Goal: Complete application form: Complete application form

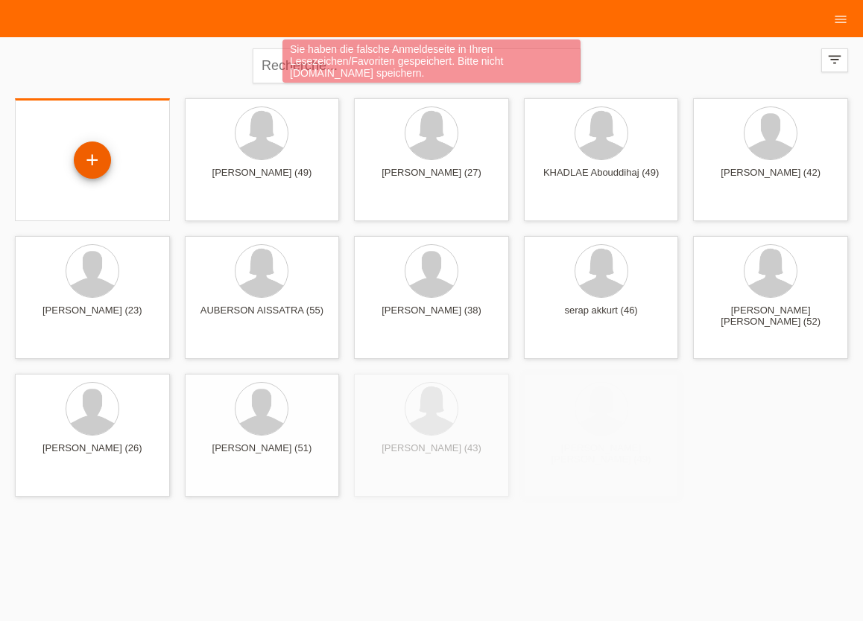
click at [95, 157] on div "+" at bounding box center [92, 160] width 37 height 37
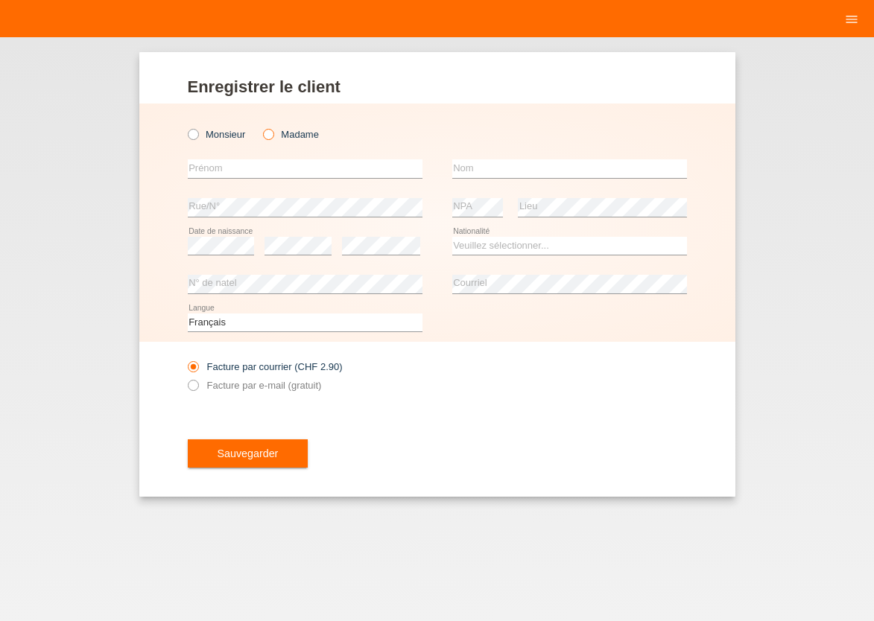
click at [261, 127] on icon at bounding box center [261, 127] width 0 height 0
click at [265, 136] on input "Madame" at bounding box center [268, 134] width 10 height 10
radio input "true"
click at [262, 171] on input "text" at bounding box center [305, 168] width 235 height 19
type input "anacleth mansangui"
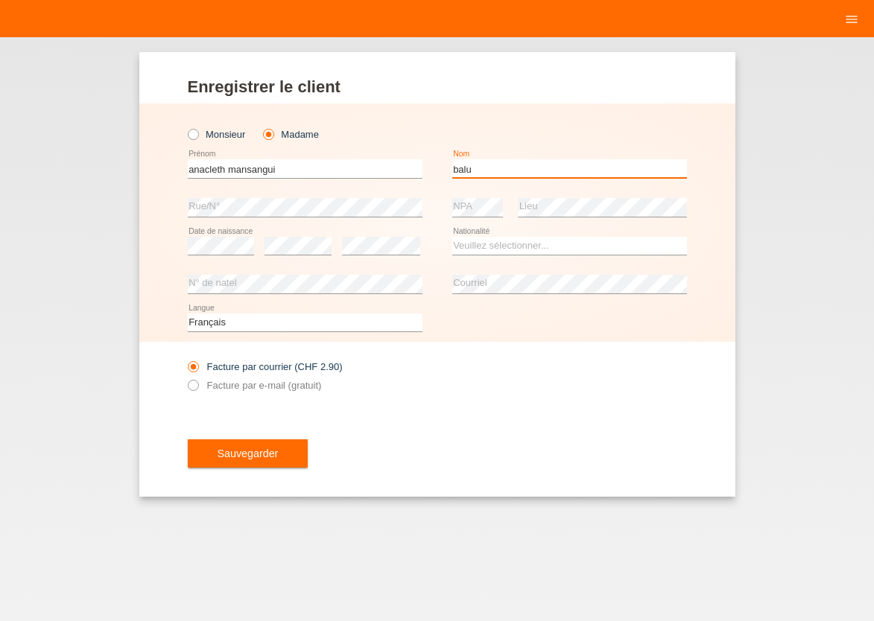
type input "balu"
click at [408, 218] on icon at bounding box center [305, 217] width 235 height 1
select select "CH"
click at [185, 378] on icon at bounding box center [185, 378] width 0 height 0
click at [197, 387] on input "Facture par e-mail (gratuit)" at bounding box center [193, 389] width 10 height 19
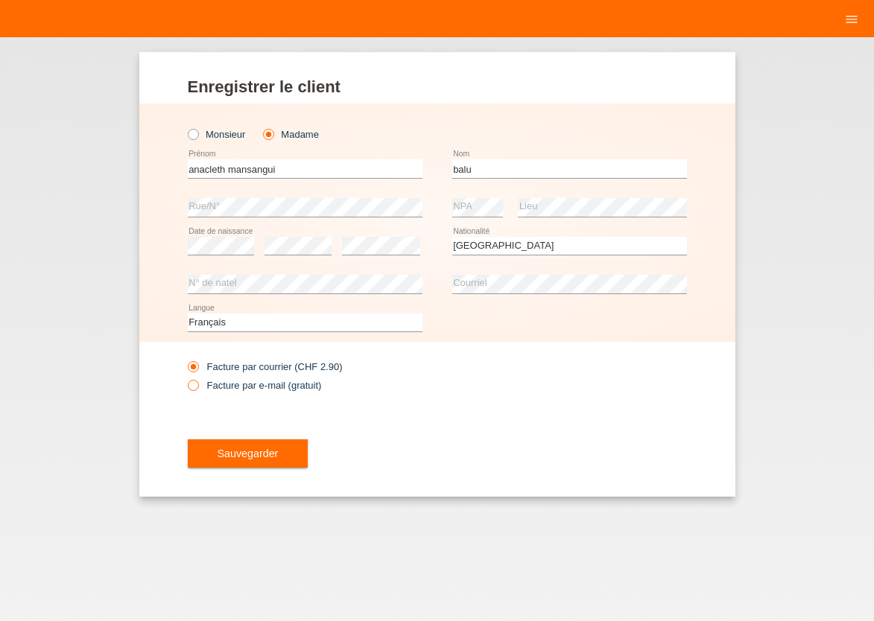
radio input "true"
click at [228, 454] on span "Sauvegarder" at bounding box center [248, 454] width 61 height 12
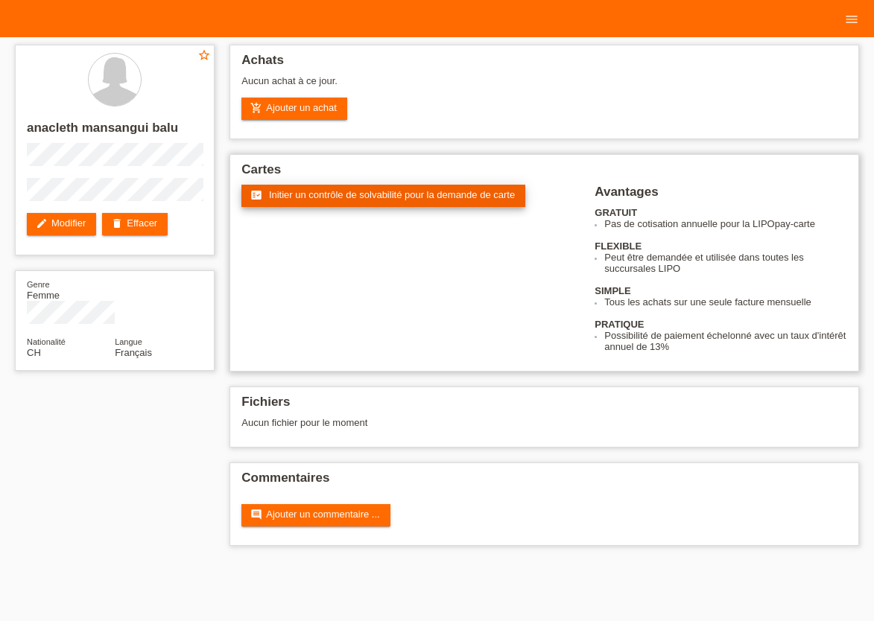
click at [308, 200] on span "Initier un contrôle de solvabilité pour la demande de carte" at bounding box center [392, 194] width 246 height 11
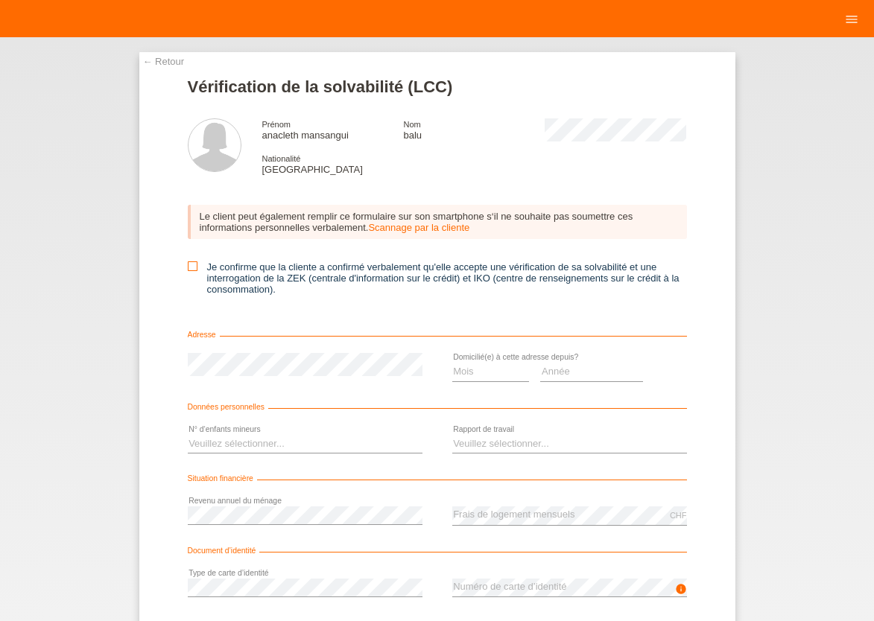
click at [188, 265] on icon at bounding box center [193, 267] width 10 height 10
click at [188, 265] on input "Je confirme que la cliente a confirmé verbalement qu'elle accepte une vérificat…" at bounding box center [193, 267] width 10 height 10
checkbox input "true"
click at [452, 363] on select "Mois 01 02 03 04 05 06 07 08 09 10" at bounding box center [490, 372] width 77 height 18
select select "04"
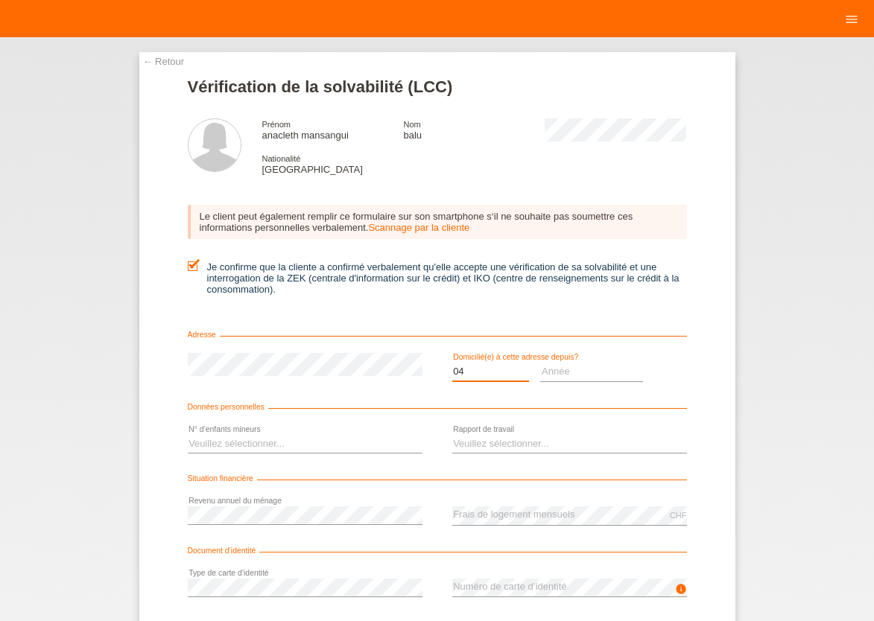
click at [0, 0] on option "04" at bounding box center [0, 0] width 0 height 0
click at [540, 363] on select "Année 2025 2024 2023 2022 2021 2020 2019 2018 2017 2016 2015 2014 2013 2012 201…" at bounding box center [591, 372] width 103 height 18
select select "2021"
click at [0, 0] on option "2021" at bounding box center [0, 0] width 0 height 0
click at [188, 435] on select "Veuillez sélectionner... 0 1 2 3 4 5 6 7 8 9" at bounding box center [305, 444] width 235 height 18
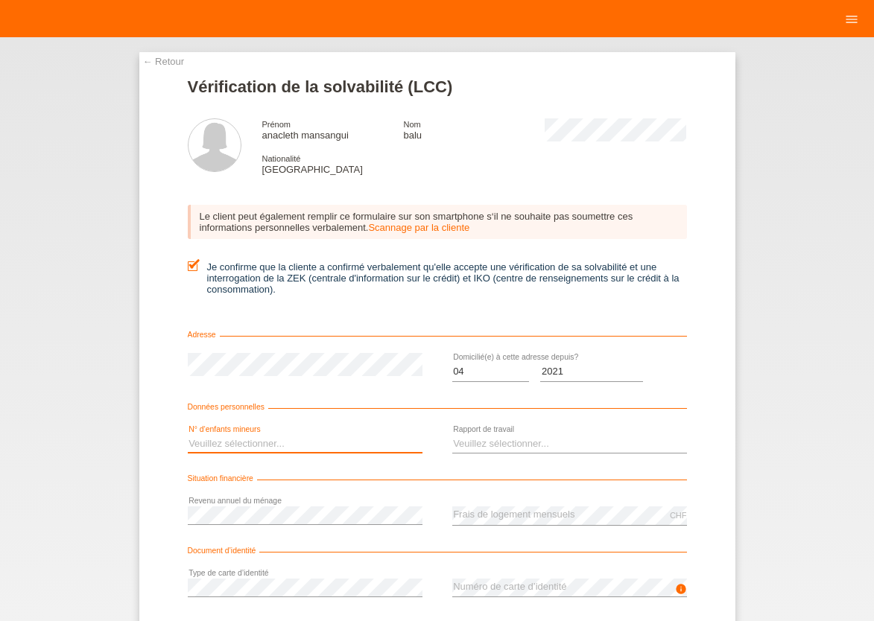
select select "3"
click at [0, 0] on option "3" at bounding box center [0, 0] width 0 height 0
click at [452, 435] on select "Veuillez sélectionner... A durée indéterminée A durée déterminée Apprenti/étudi…" at bounding box center [569, 444] width 235 height 18
select select "UNLIMITED"
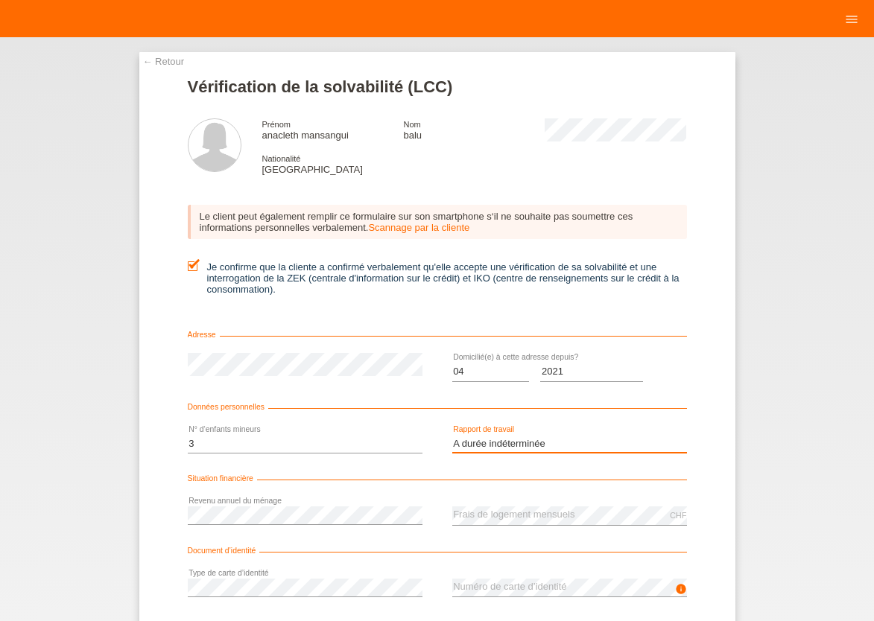
click at [0, 0] on option "A durée indéterminée" at bounding box center [0, 0] width 0 height 0
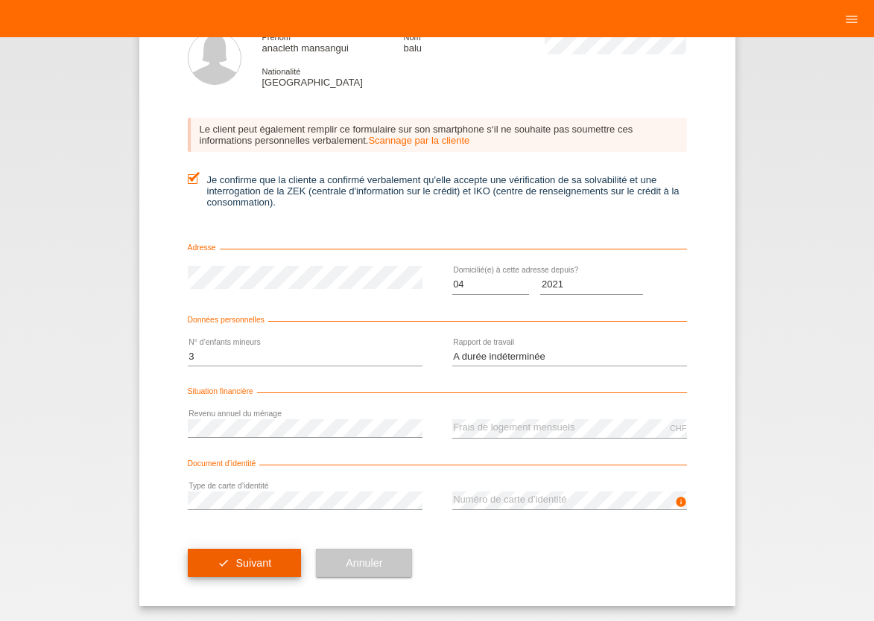
click at [241, 568] on span "Suivant" at bounding box center [253, 563] width 36 height 12
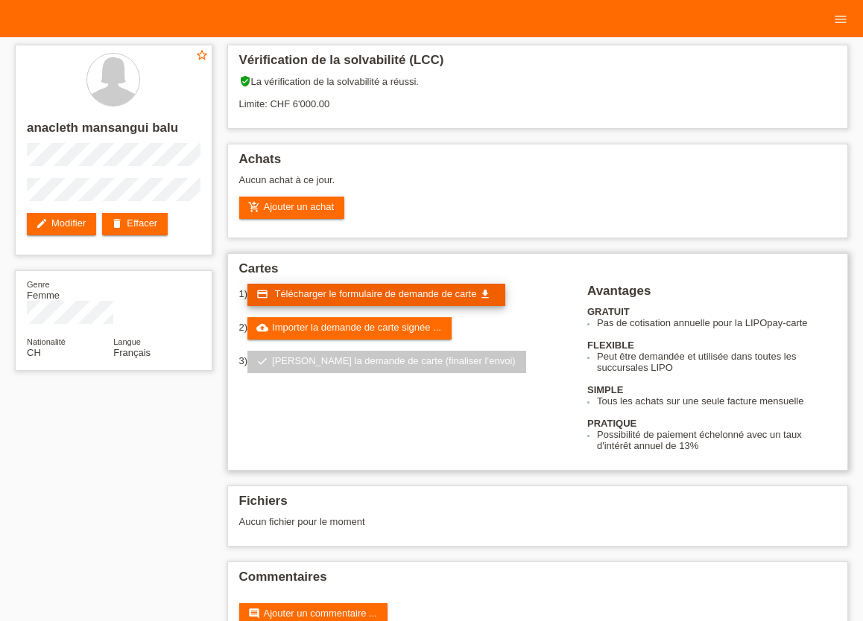
click at [394, 303] on link "credit_card Télécharger le formulaire de demande de carte get_app" at bounding box center [376, 295] width 258 height 22
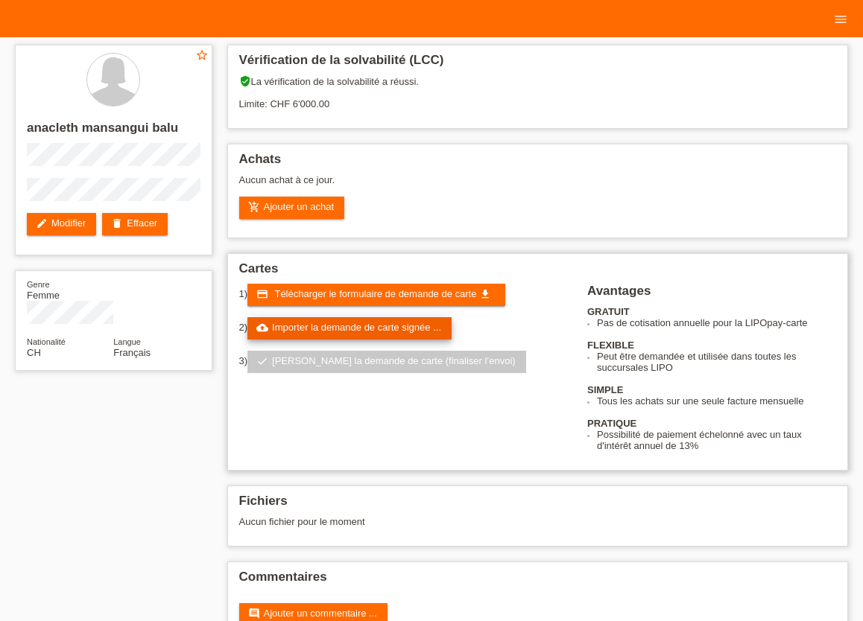
click at [359, 332] on link "cloud_upload Importer la demande de carte signée ..." at bounding box center [349, 328] width 204 height 22
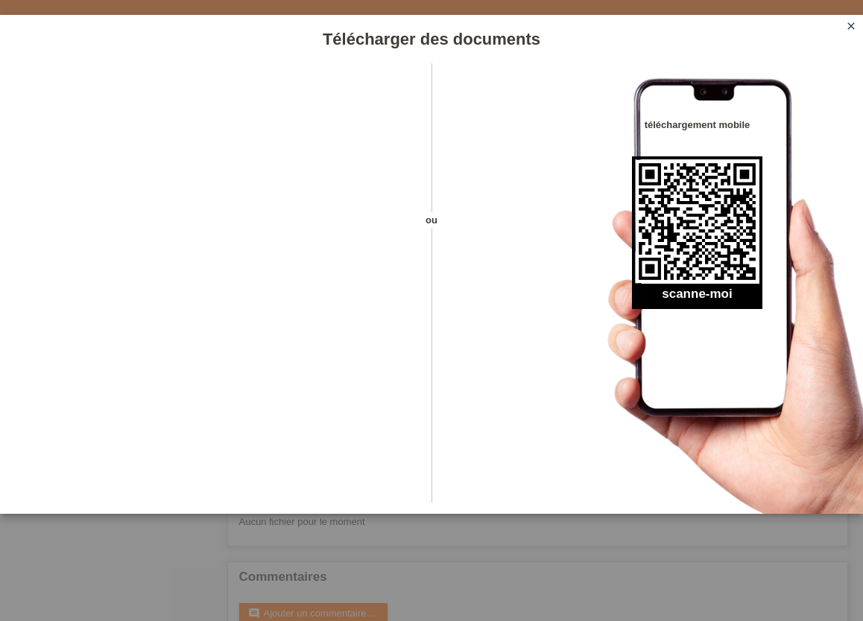
click at [849, 30] on icon "close" at bounding box center [851, 26] width 12 height 12
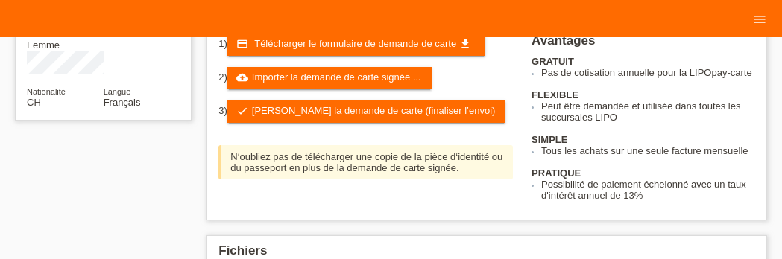
scroll to position [246, 0]
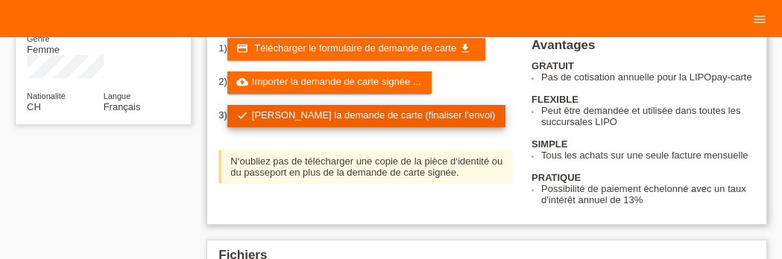
click at [326, 124] on link "check Soumettre la demande de carte (finaliser l’envoi)" at bounding box center [366, 116] width 279 height 22
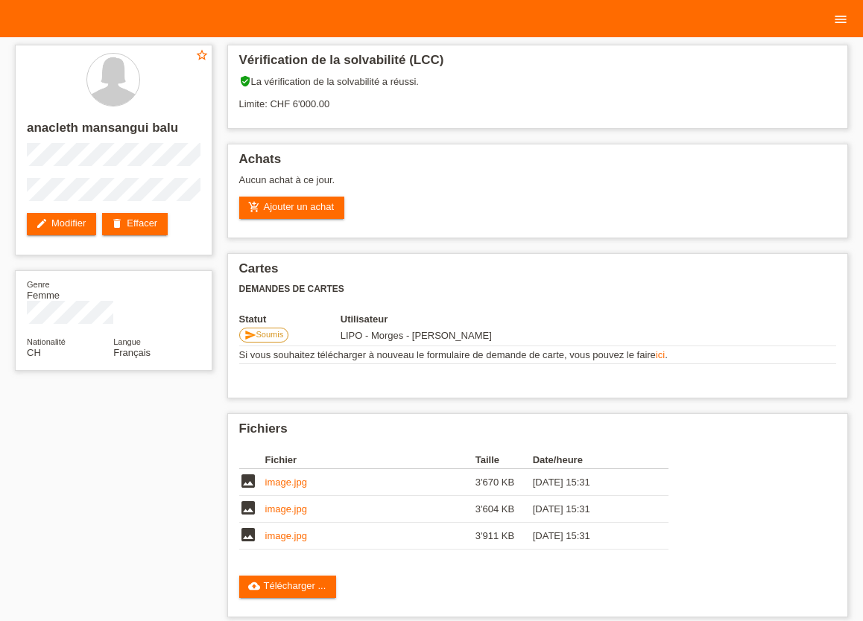
click at [781, 21] on link "menu" at bounding box center [841, 18] width 30 height 9
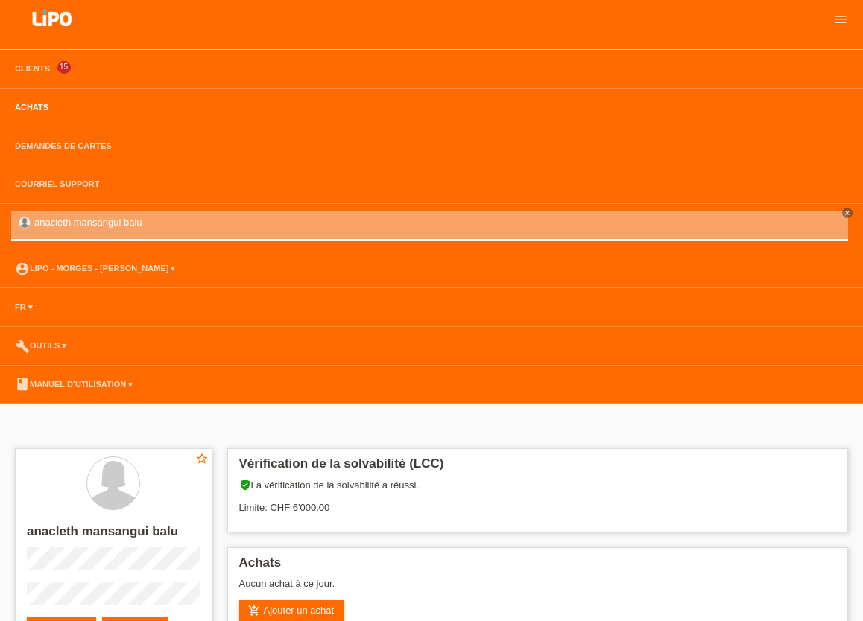
click at [42, 107] on link "Achats" at bounding box center [31, 107] width 48 height 9
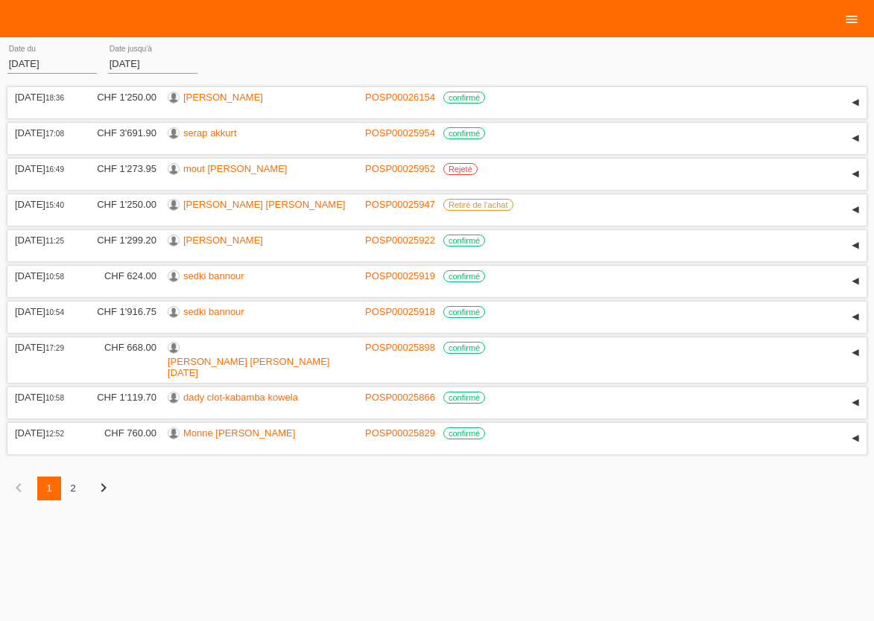
click at [857, 14] on icon "menu" at bounding box center [851, 19] width 15 height 15
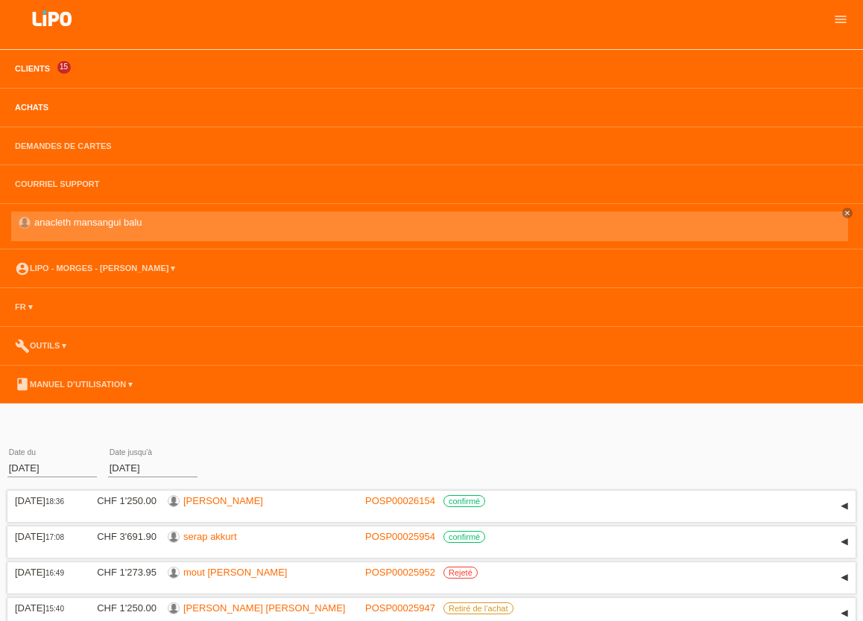
click at [24, 69] on link "Clients" at bounding box center [32, 68] width 50 height 9
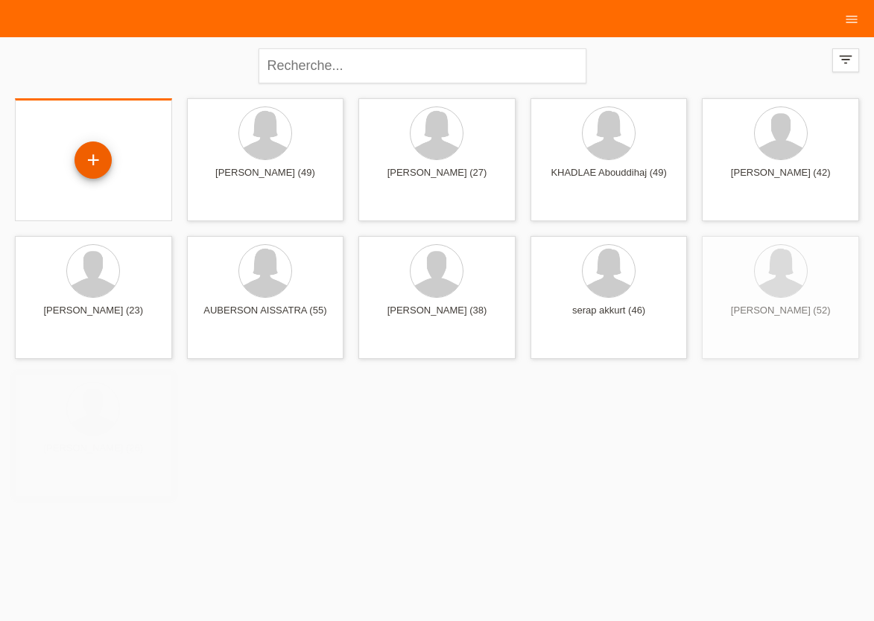
click at [90, 165] on div "+" at bounding box center [93, 160] width 37 height 37
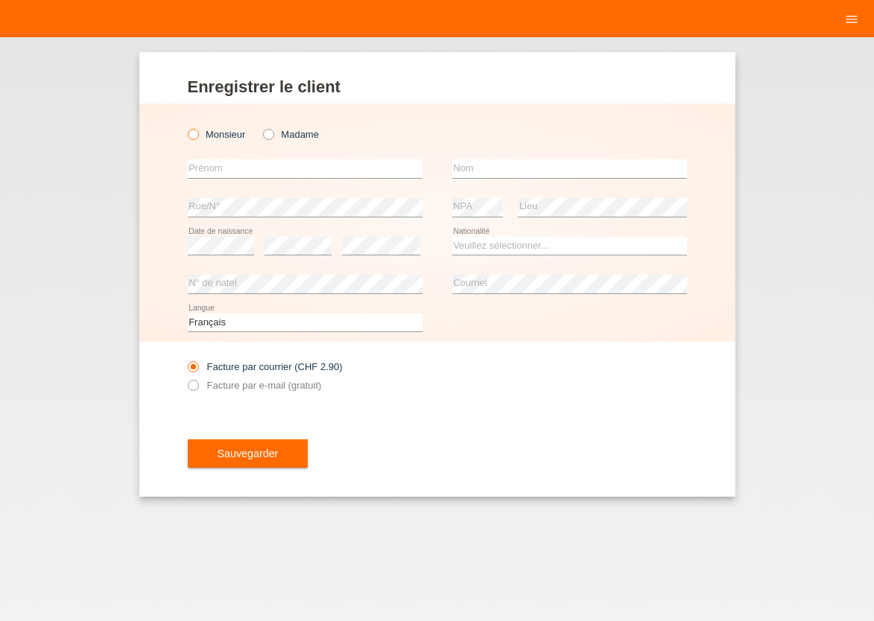
click at [185, 127] on icon at bounding box center [185, 127] width 0 height 0
click at [195, 136] on input "Monsieur" at bounding box center [193, 134] width 10 height 10
radio input "true"
click at [205, 171] on input "text" at bounding box center [305, 168] width 235 height 19
type input "S"
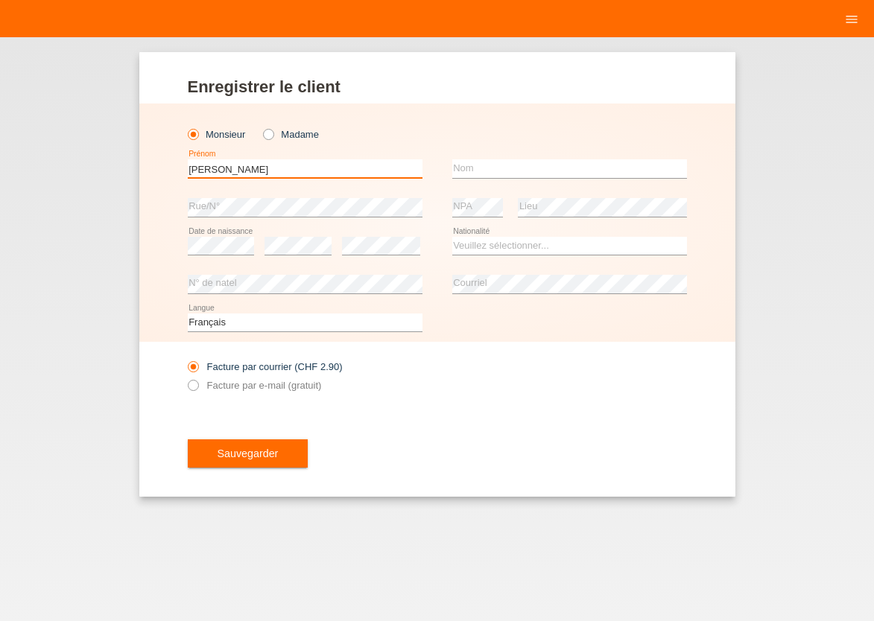
type input "DANIELE"
type input "SELLAMI"
click at [308, 511] on div "Enregistrer le client Enregistrer le client Enregistrer le client Monsieur Mada…" at bounding box center [437, 329] width 874 height 584
click at [452, 237] on select "Veuillez sélectionner... Suisse Allemagne Autriche Liechtenstein ------------ A…" at bounding box center [569, 246] width 235 height 18
select select "IT"
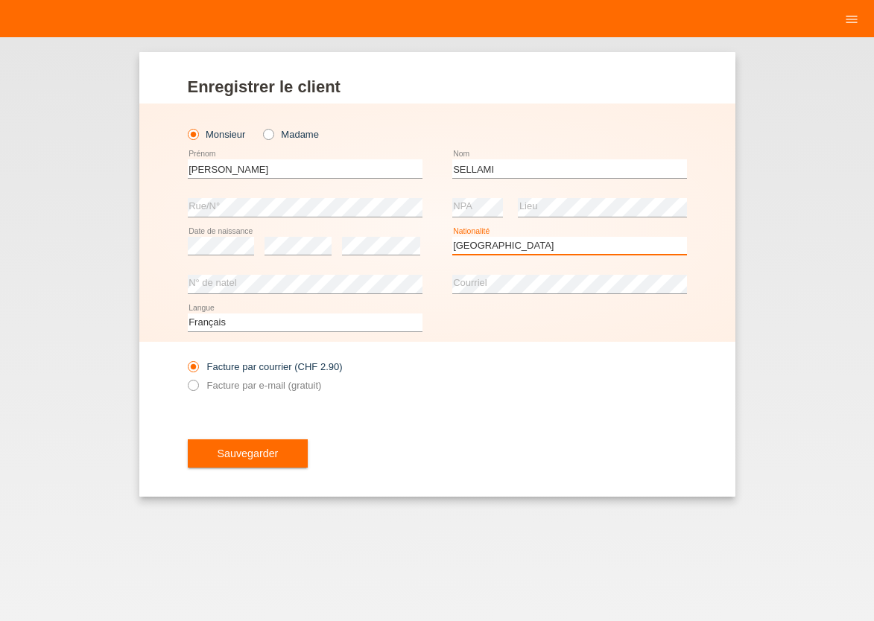
click at [0, 0] on option "Italie" at bounding box center [0, 0] width 0 height 0
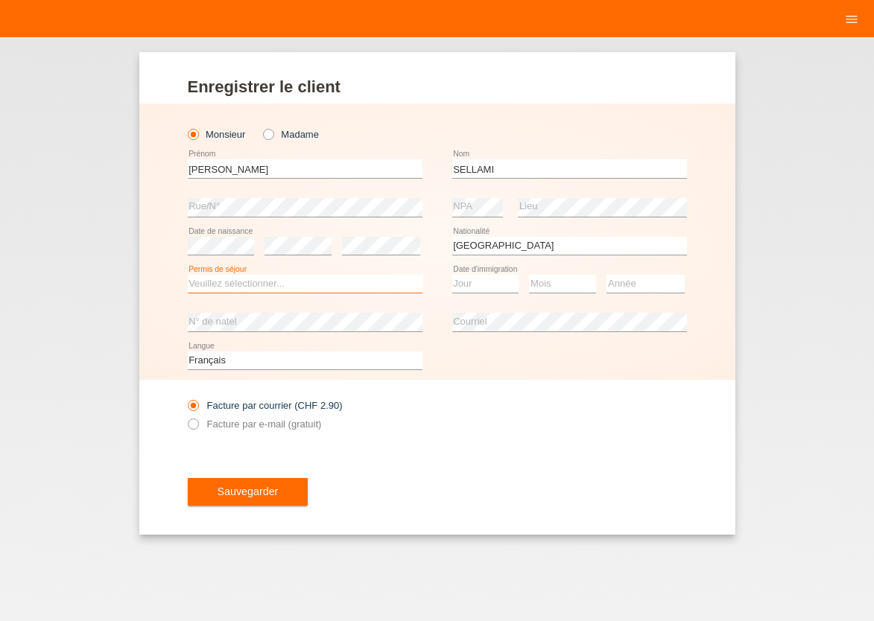
click at [188, 275] on select "Veuillez sélectionner... C B B - Statut de réfugié Autre" at bounding box center [305, 284] width 235 height 18
select select "B"
click at [0, 0] on option "B" at bounding box center [0, 0] width 0 height 0
click at [452, 275] on select "Jour 01 02 03 04 05 06 07 08 09 10 11" at bounding box center [485, 284] width 67 height 18
select select "01"
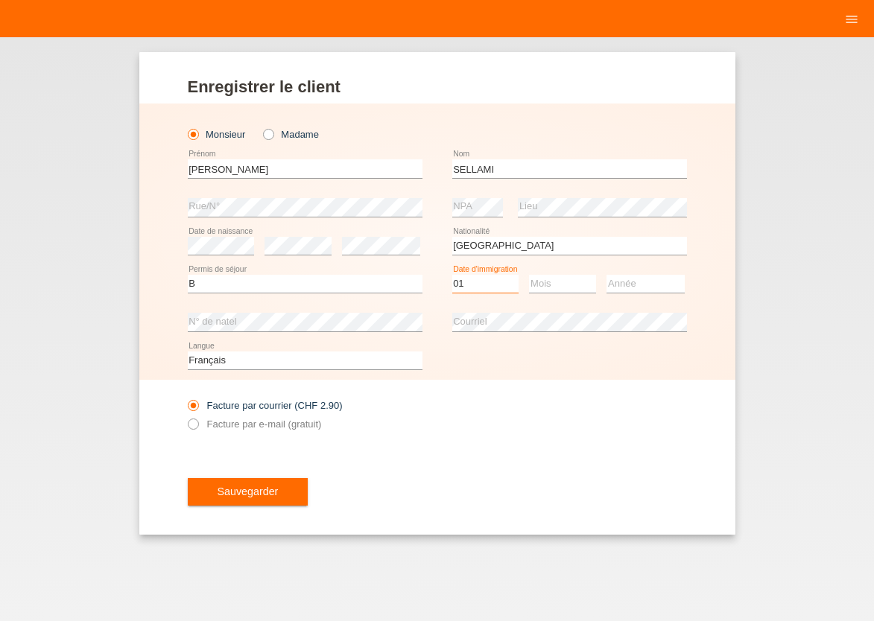
click at [0, 0] on option "01" at bounding box center [0, 0] width 0 height 0
select select "07"
select select "2024"
click at [185, 416] on icon at bounding box center [185, 416] width 0 height 0
click at [193, 425] on input "Facture par e-mail (gratuit)" at bounding box center [193, 428] width 10 height 19
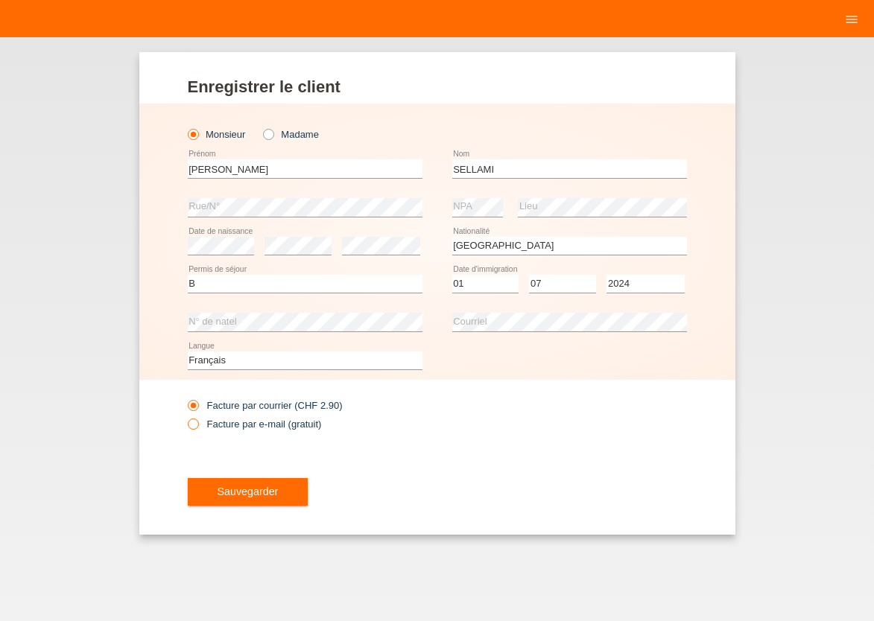
radio input "true"
click at [214, 487] on button "Sauvegarder" at bounding box center [248, 492] width 121 height 28
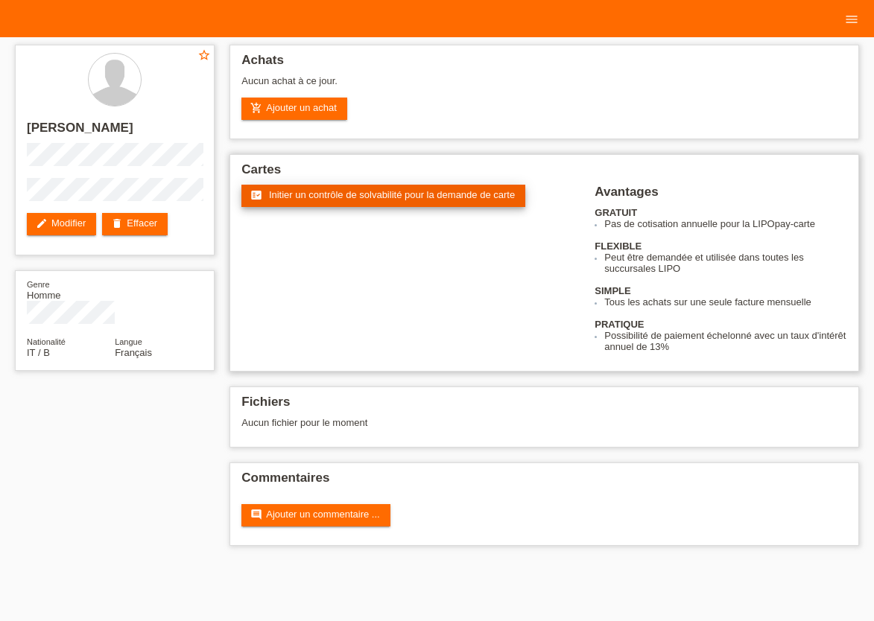
click at [373, 206] on link "fact_check Initier un contrôle de solvabilité pour la demande de carte" at bounding box center [383, 196] width 284 height 22
